Goal: Navigation & Orientation: Find specific page/section

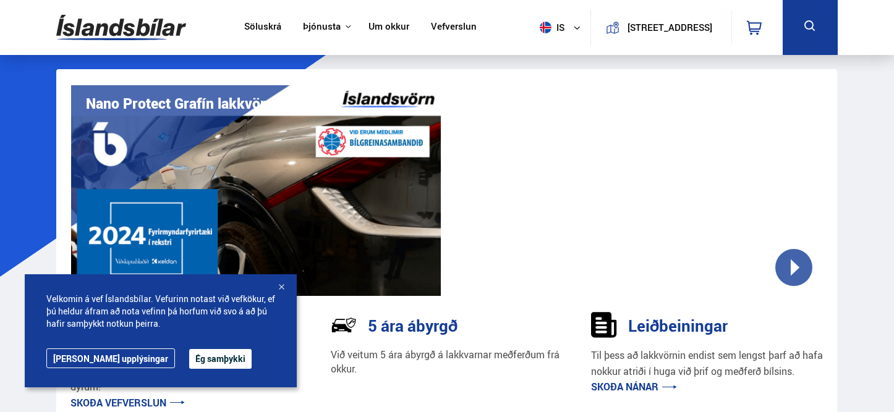
click at [285, 284] on div at bounding box center [281, 288] width 12 height 12
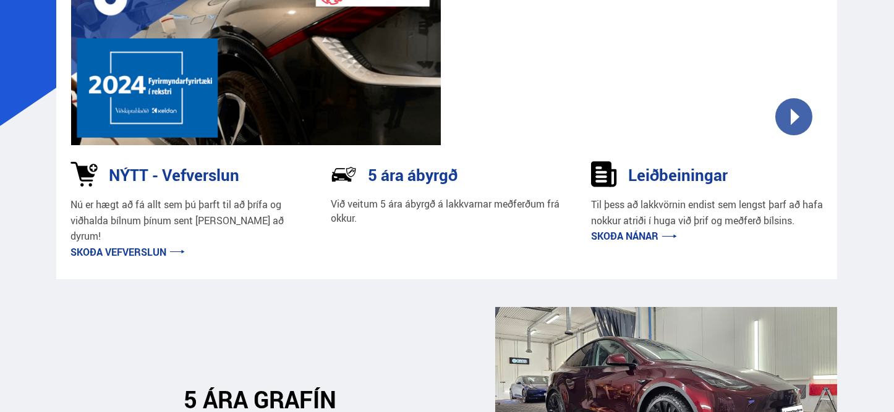
scroll to position [206, 0]
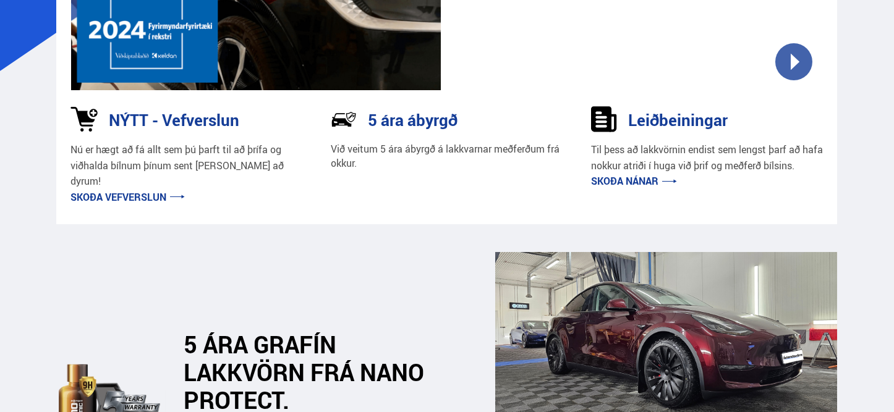
click at [385, 134] on div "Við veitum 5 ára ábyrgð á lakkvarnar meðferðum frá okkur." at bounding box center [447, 152] width 232 height 36
click at [638, 179] on link "Skoða nánar" at bounding box center [634, 181] width 86 height 14
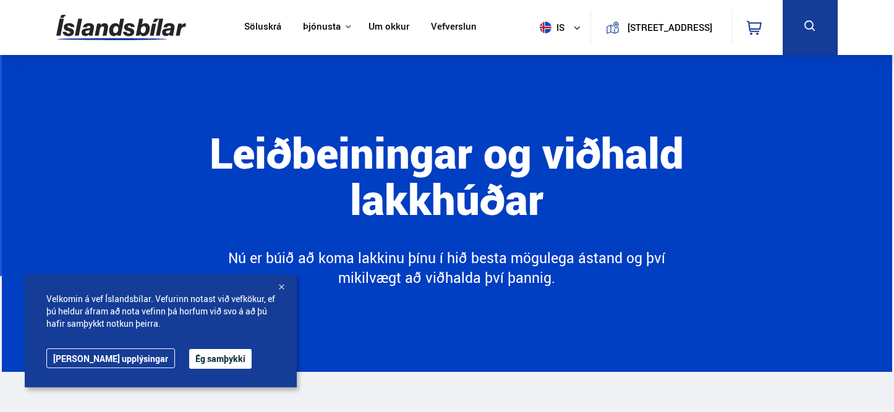
click at [254, 25] on link "Söluskrá" at bounding box center [262, 27] width 37 height 13
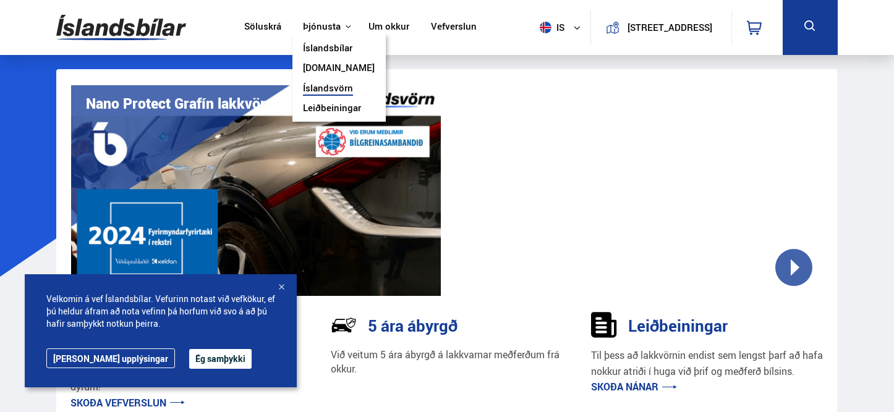
click at [314, 88] on link "Íslandsvörn" at bounding box center [328, 89] width 50 height 13
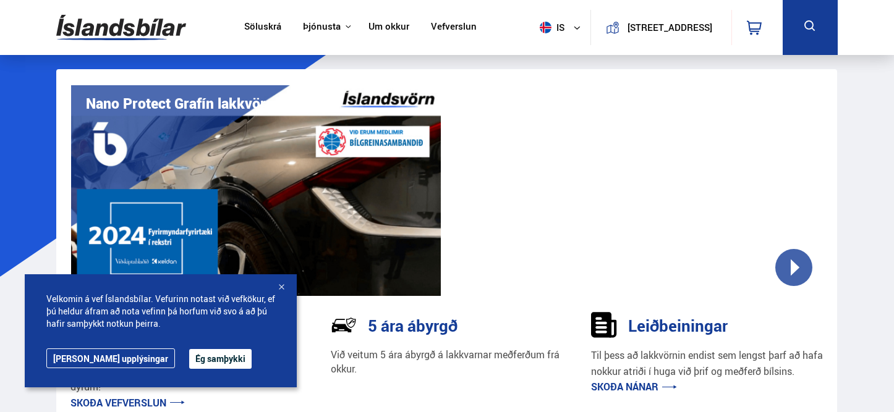
click at [100, 27] on img at bounding box center [121, 27] width 130 height 40
